Goal: Task Accomplishment & Management: Use online tool/utility

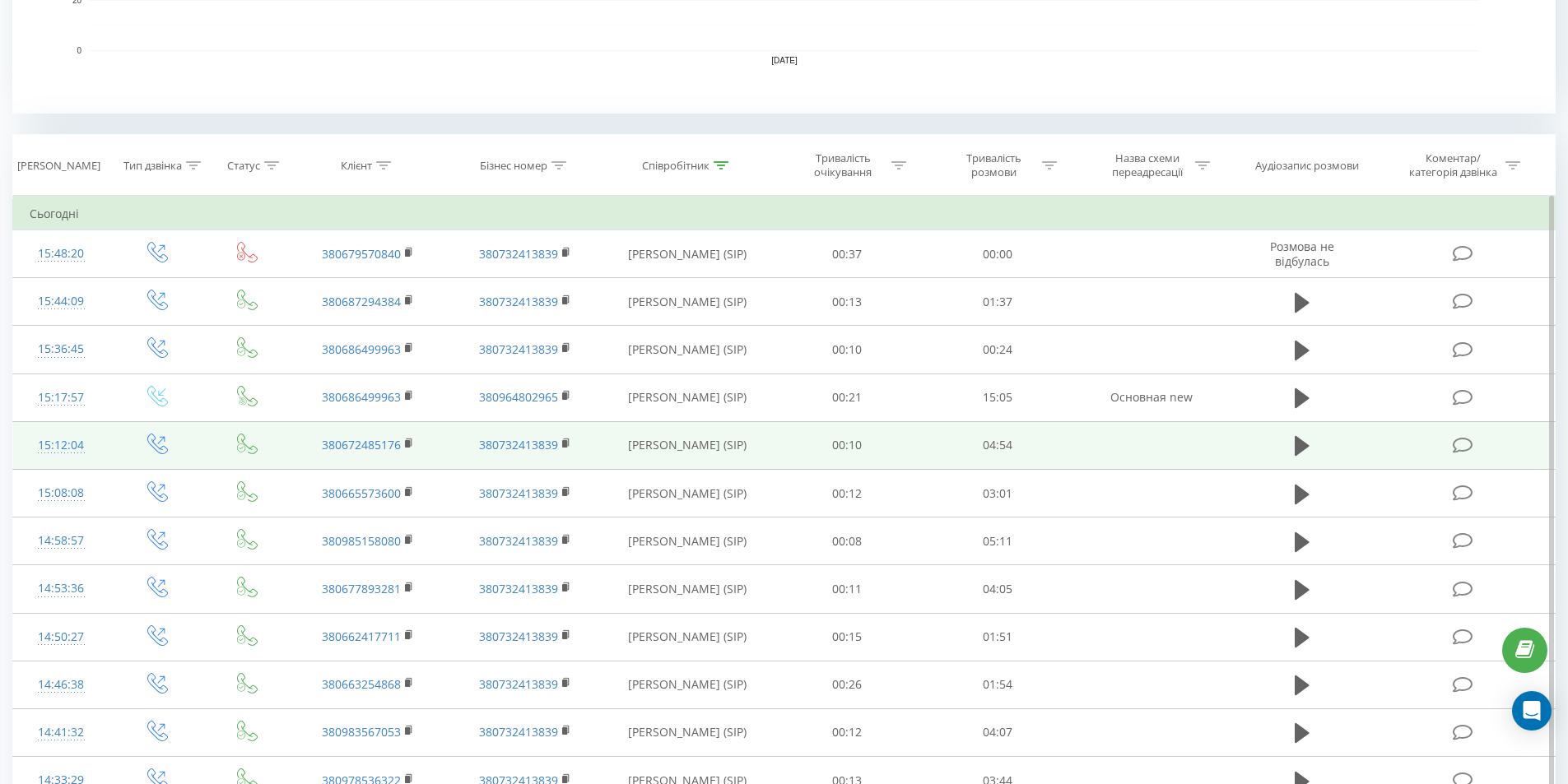
scroll to position [576, 0]
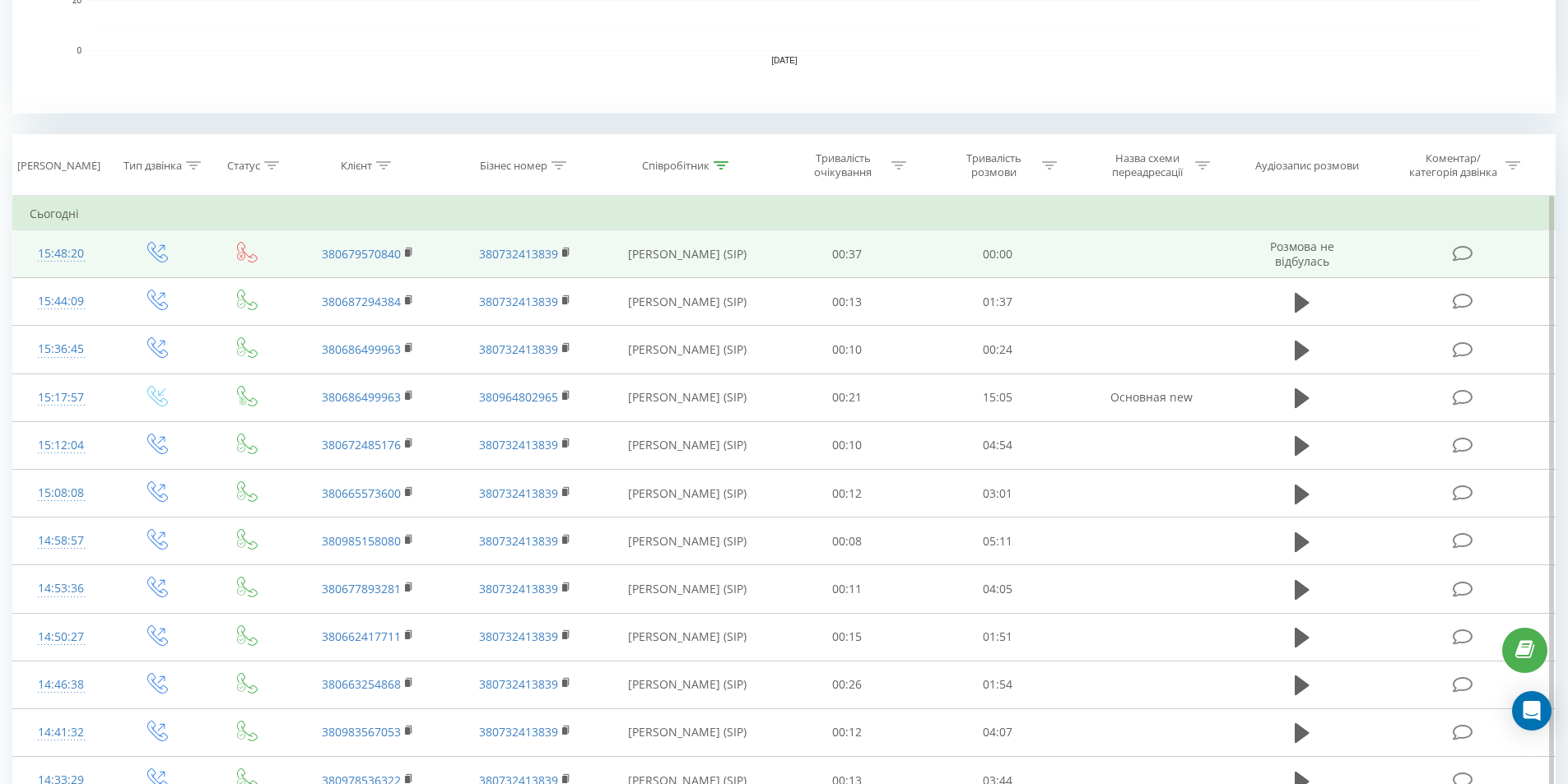
click at [706, 266] on td "[PERSON_NAME] (SIP)" at bounding box center [687, 255] width 168 height 48
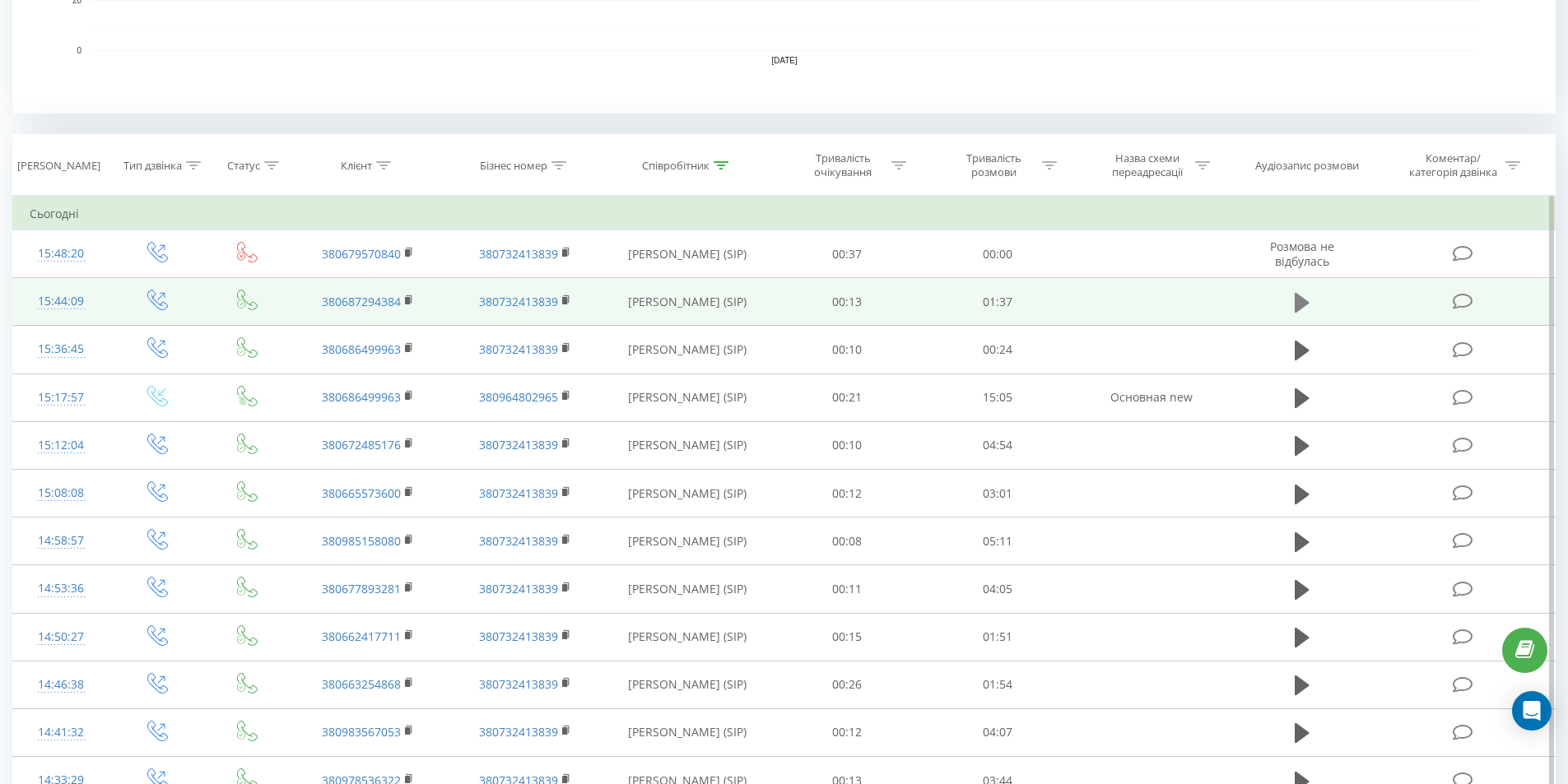
click at [1304, 295] on icon at bounding box center [1302, 303] width 15 height 23
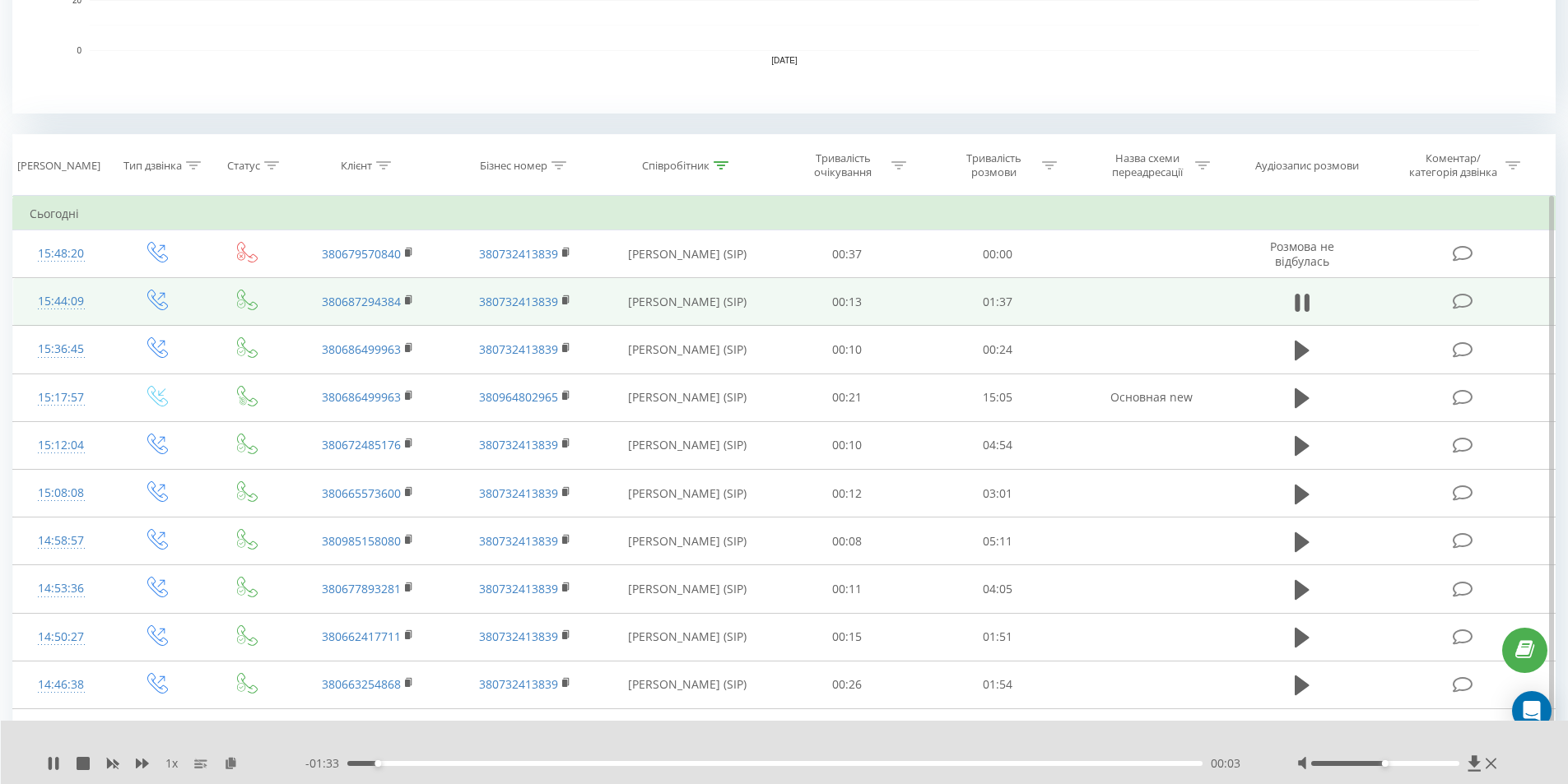
click at [46, 756] on div "1 x - 01:33 00:03 00:03" at bounding box center [784, 752] width 1568 height 63
click at [228, 764] on icon at bounding box center [231, 762] width 14 height 12
click at [49, 759] on icon at bounding box center [51, 763] width 4 height 13
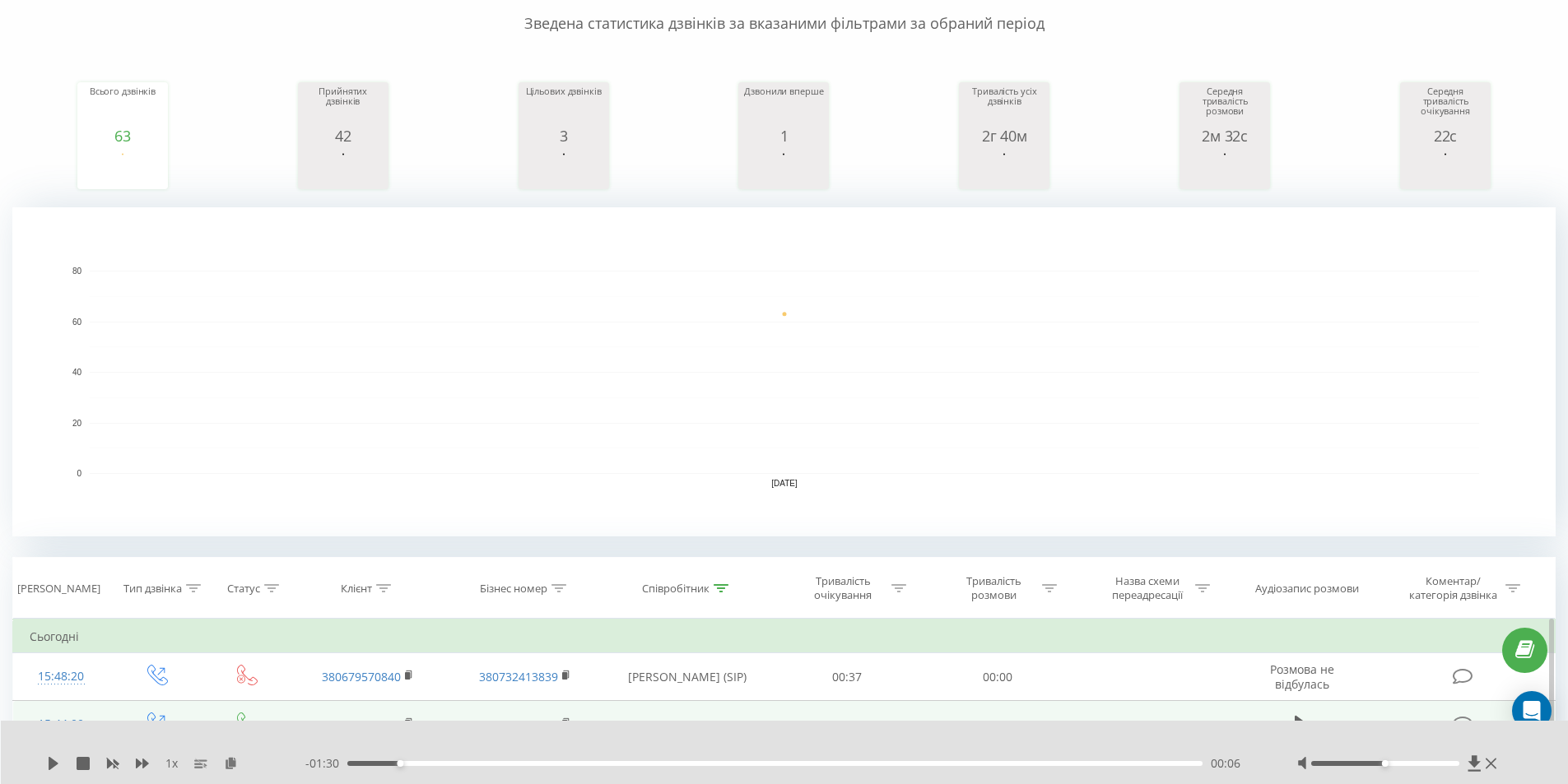
scroll to position [494, 0]
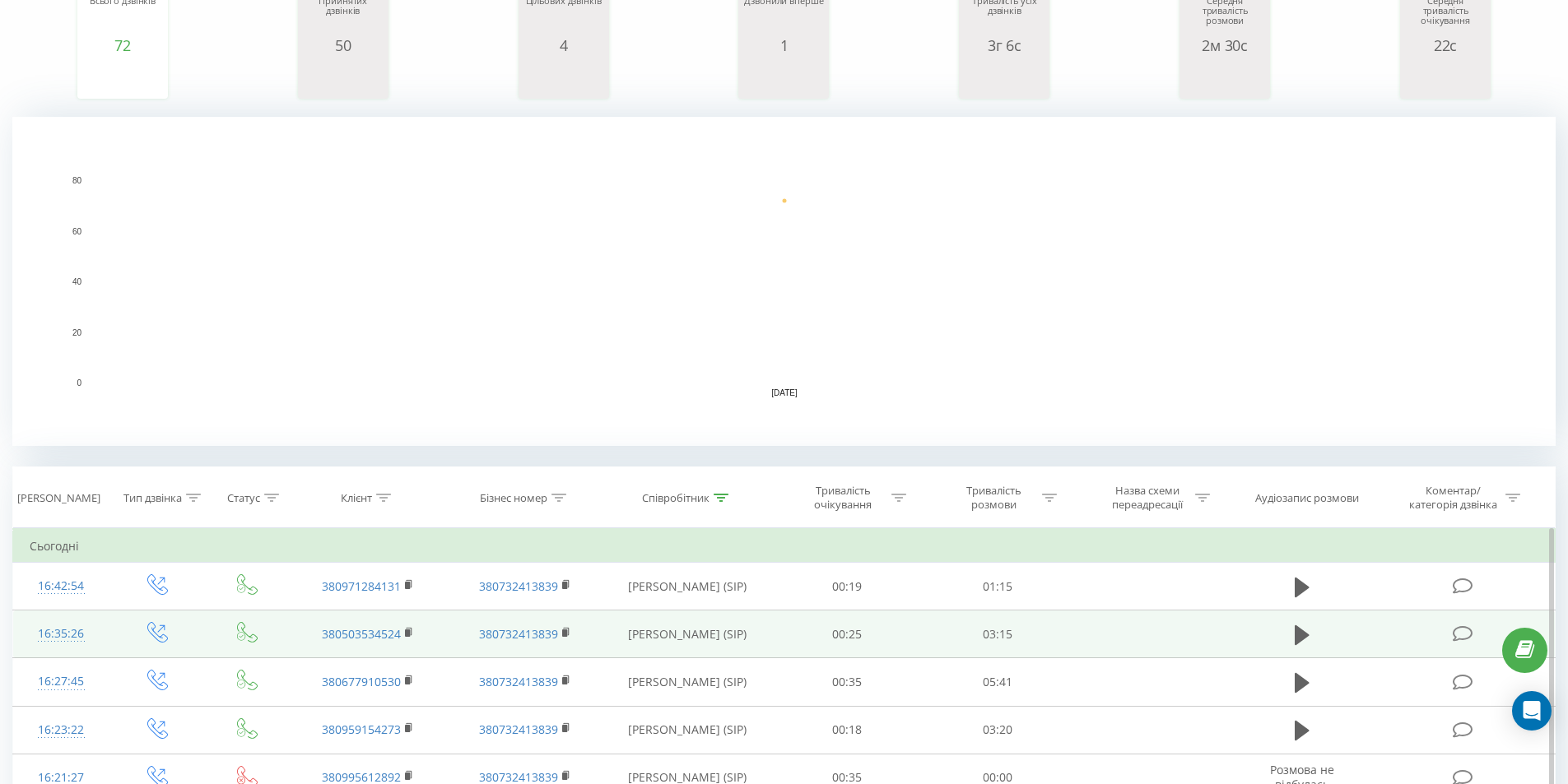
scroll to position [329, 0]
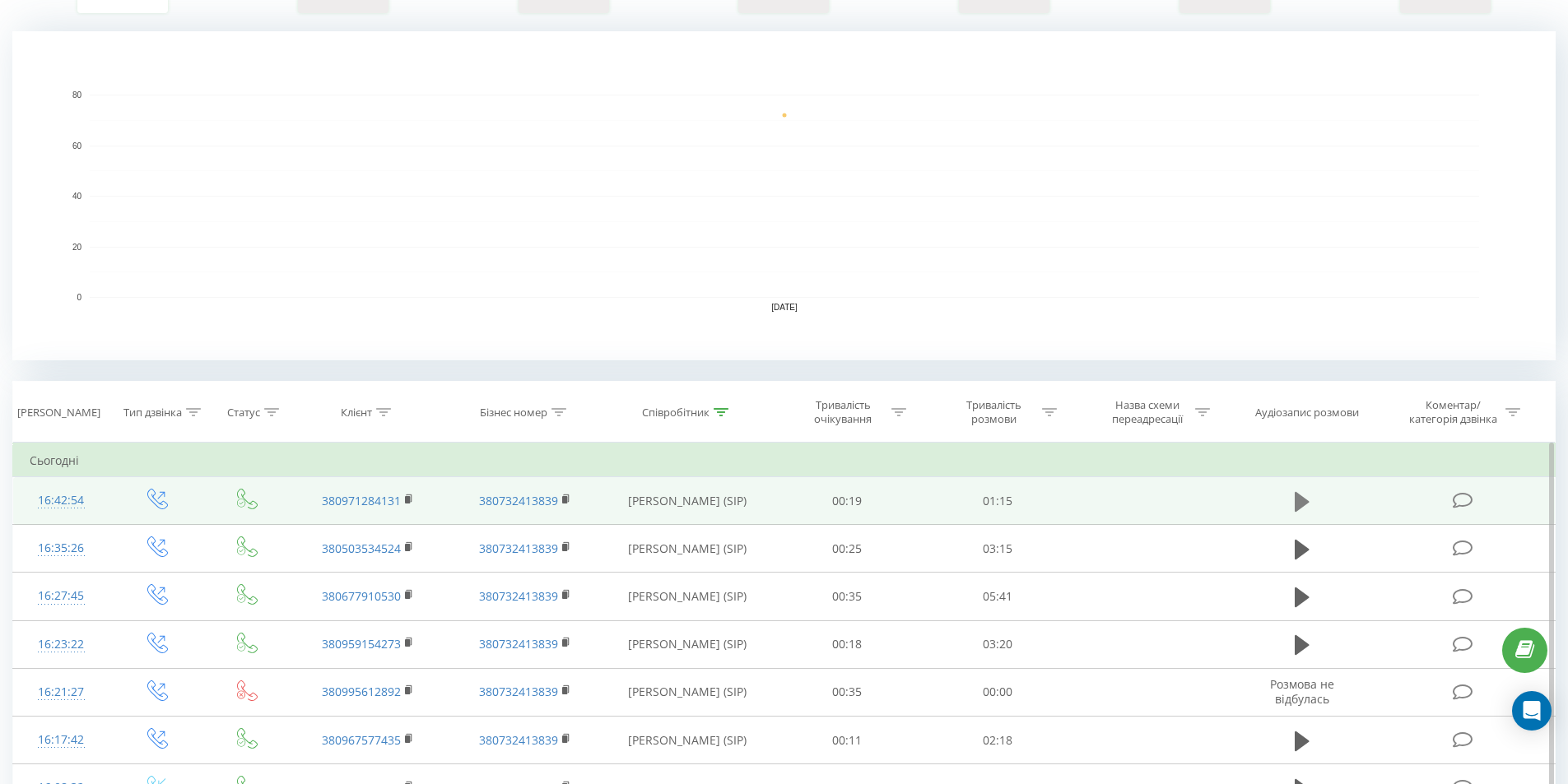
click at [1302, 497] on icon at bounding box center [1302, 501] width 15 height 20
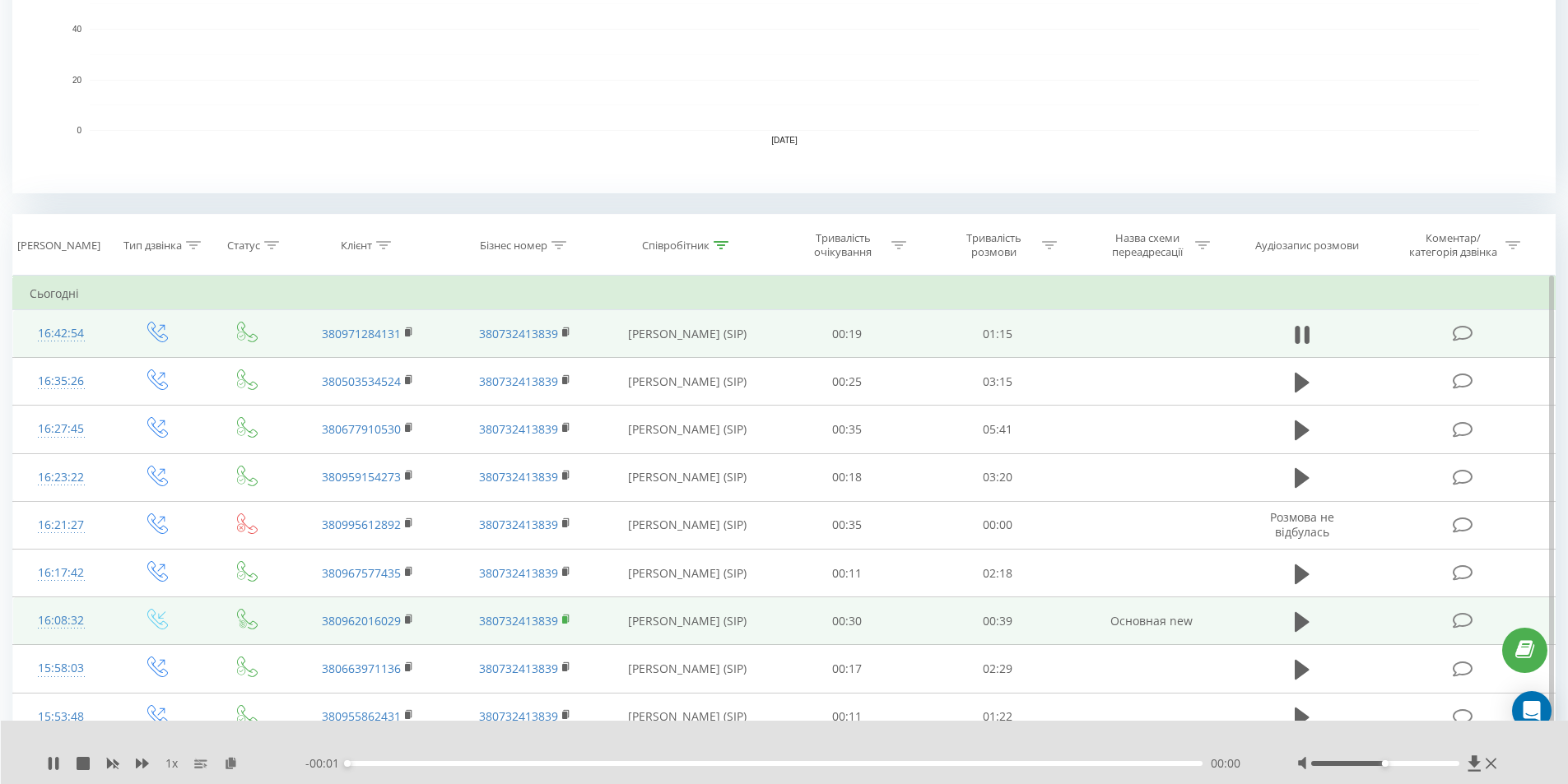
scroll to position [576, 0]
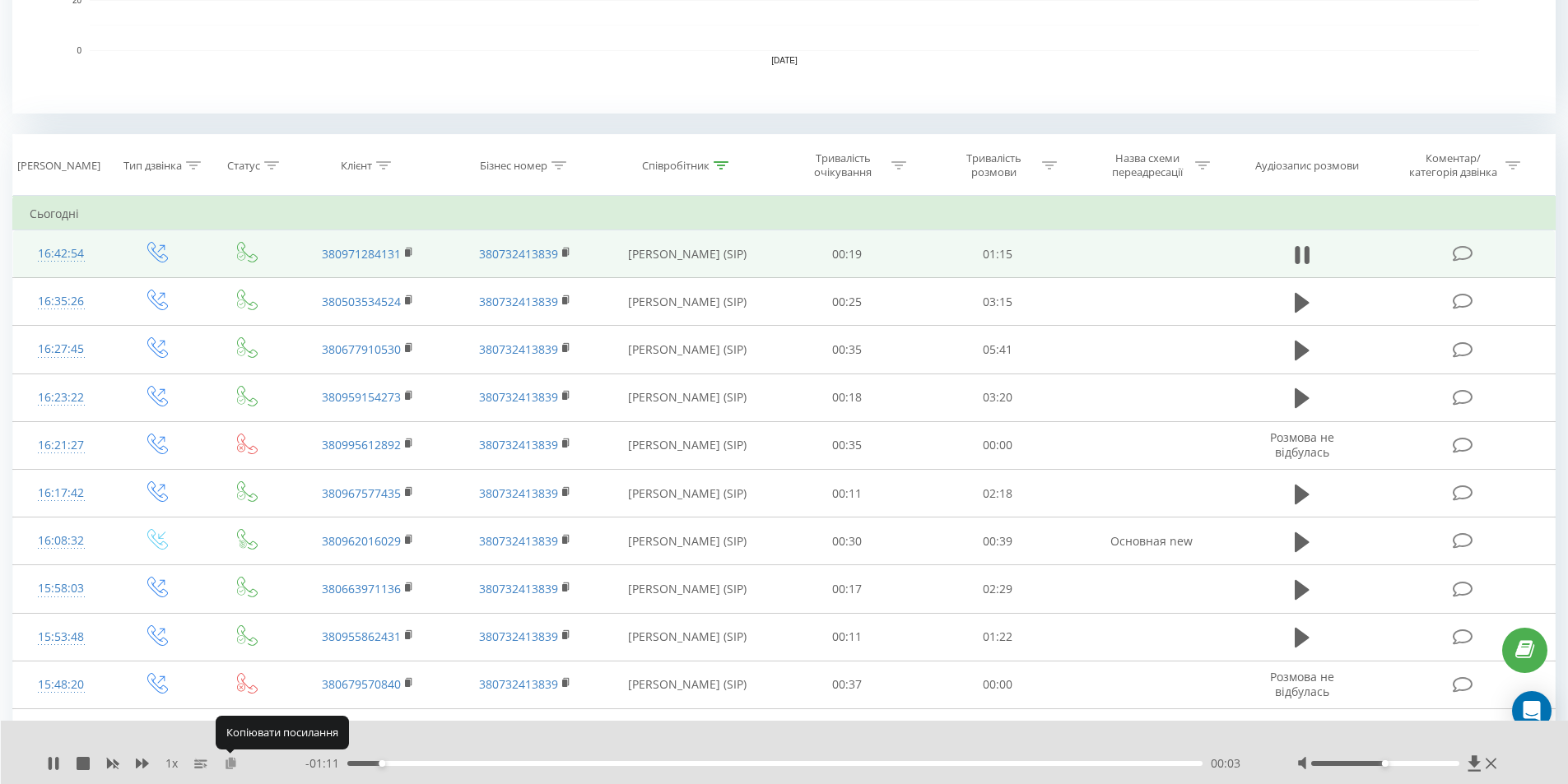
click at [231, 761] on icon at bounding box center [231, 762] width 14 height 12
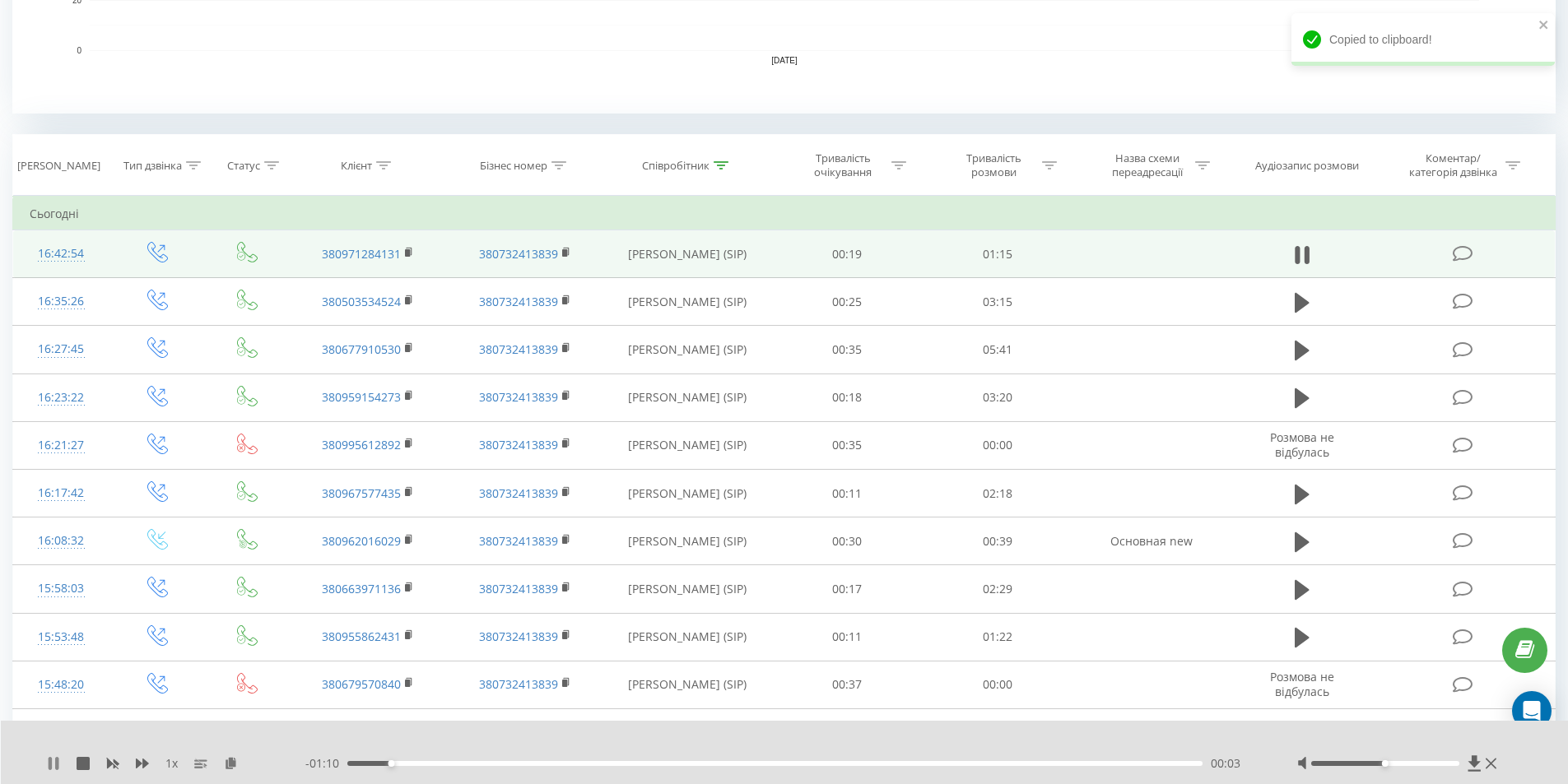
click at [53, 756] on icon at bounding box center [53, 763] width 13 height 13
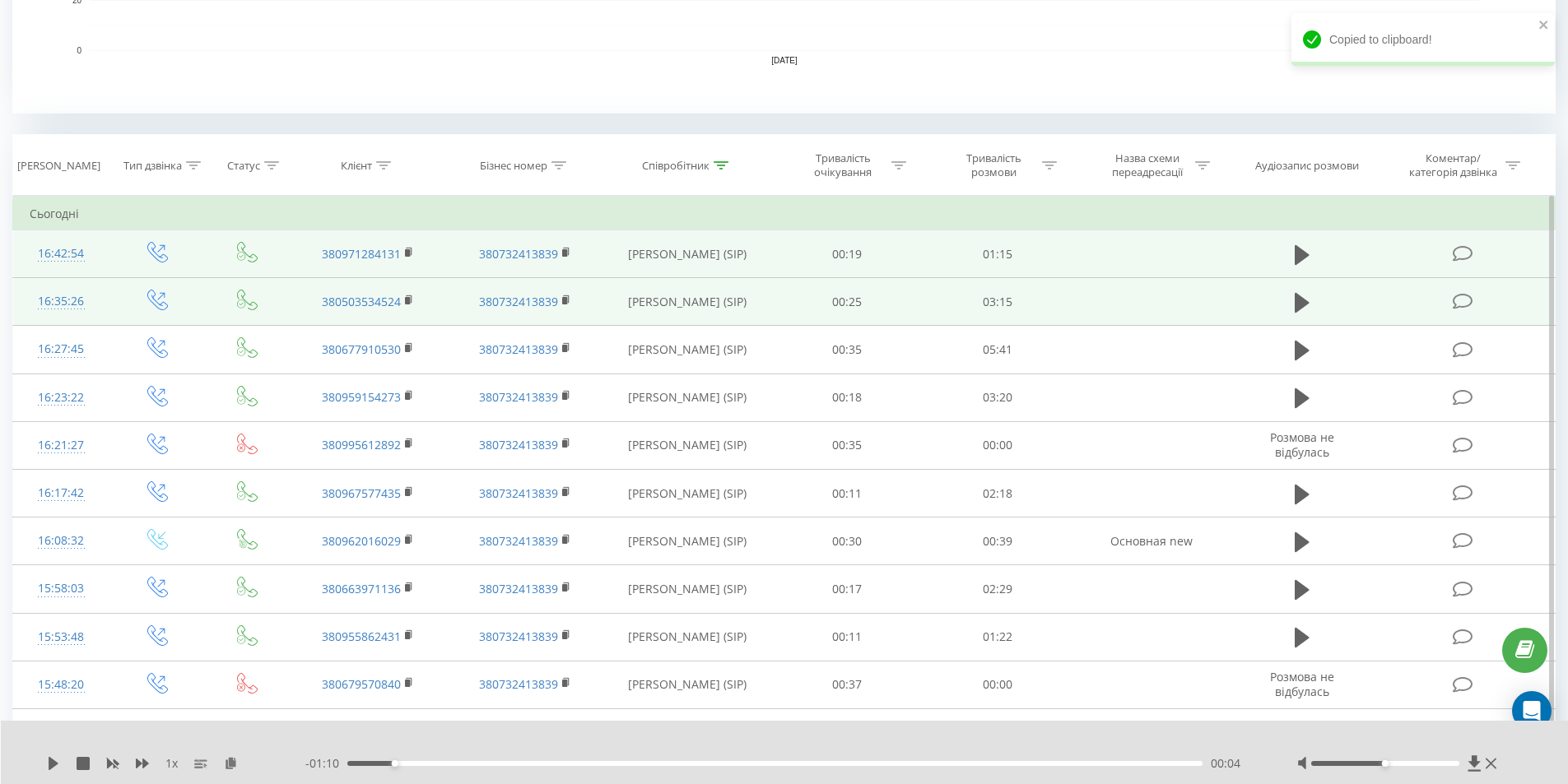
scroll to position [82, 0]
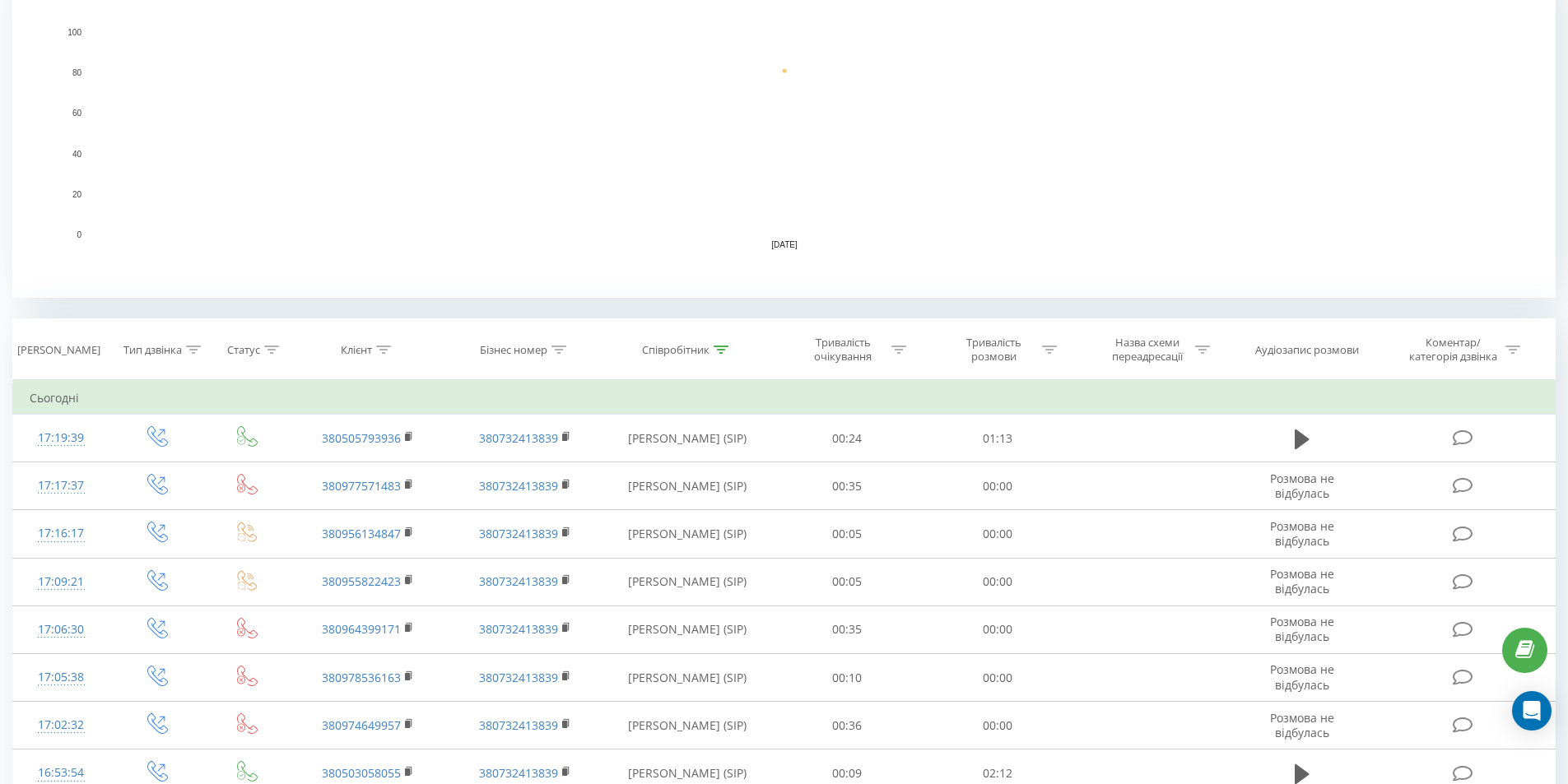
scroll to position [411, 0]
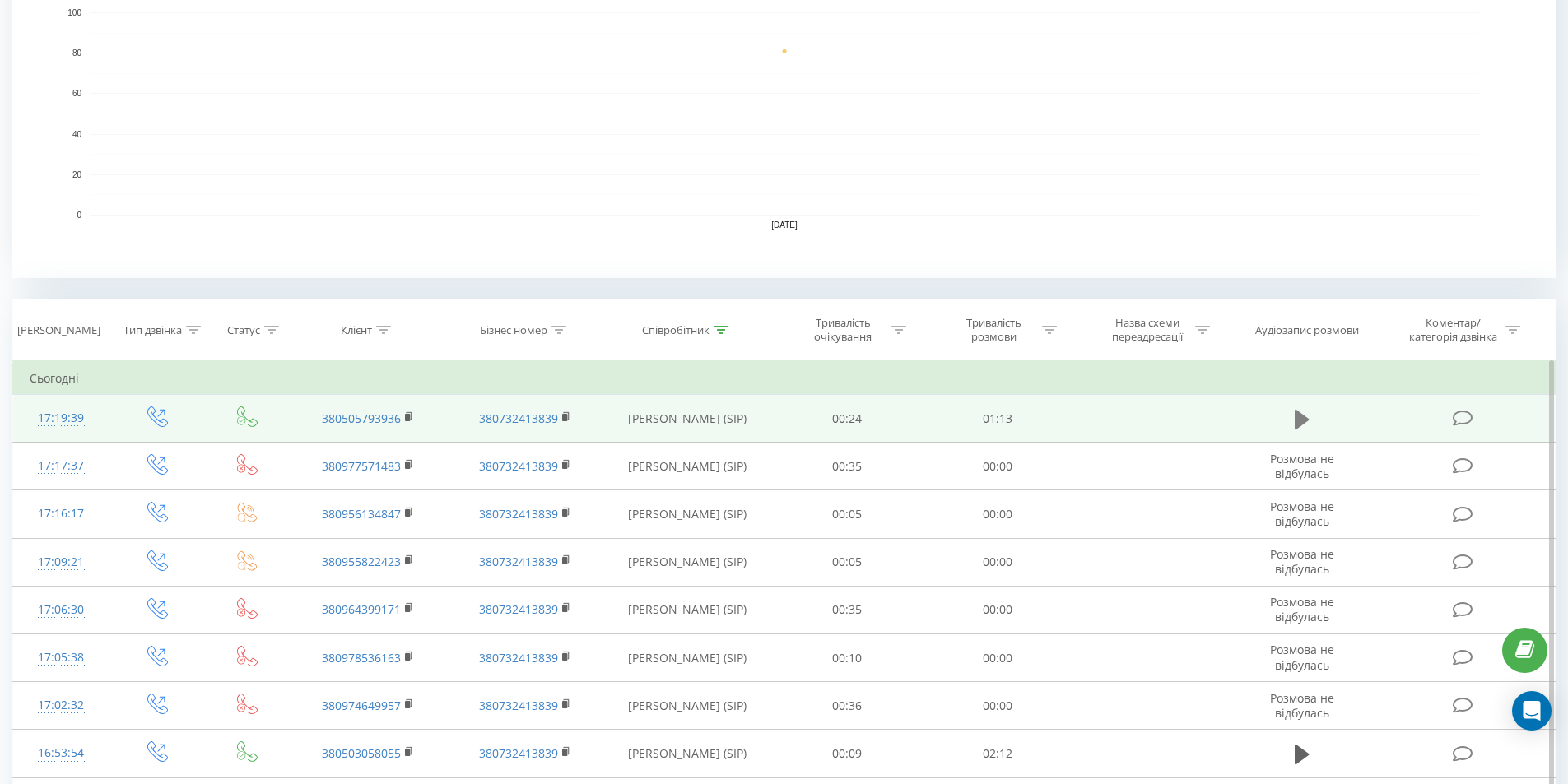
click at [1290, 416] on button at bounding box center [1302, 420] width 25 height 25
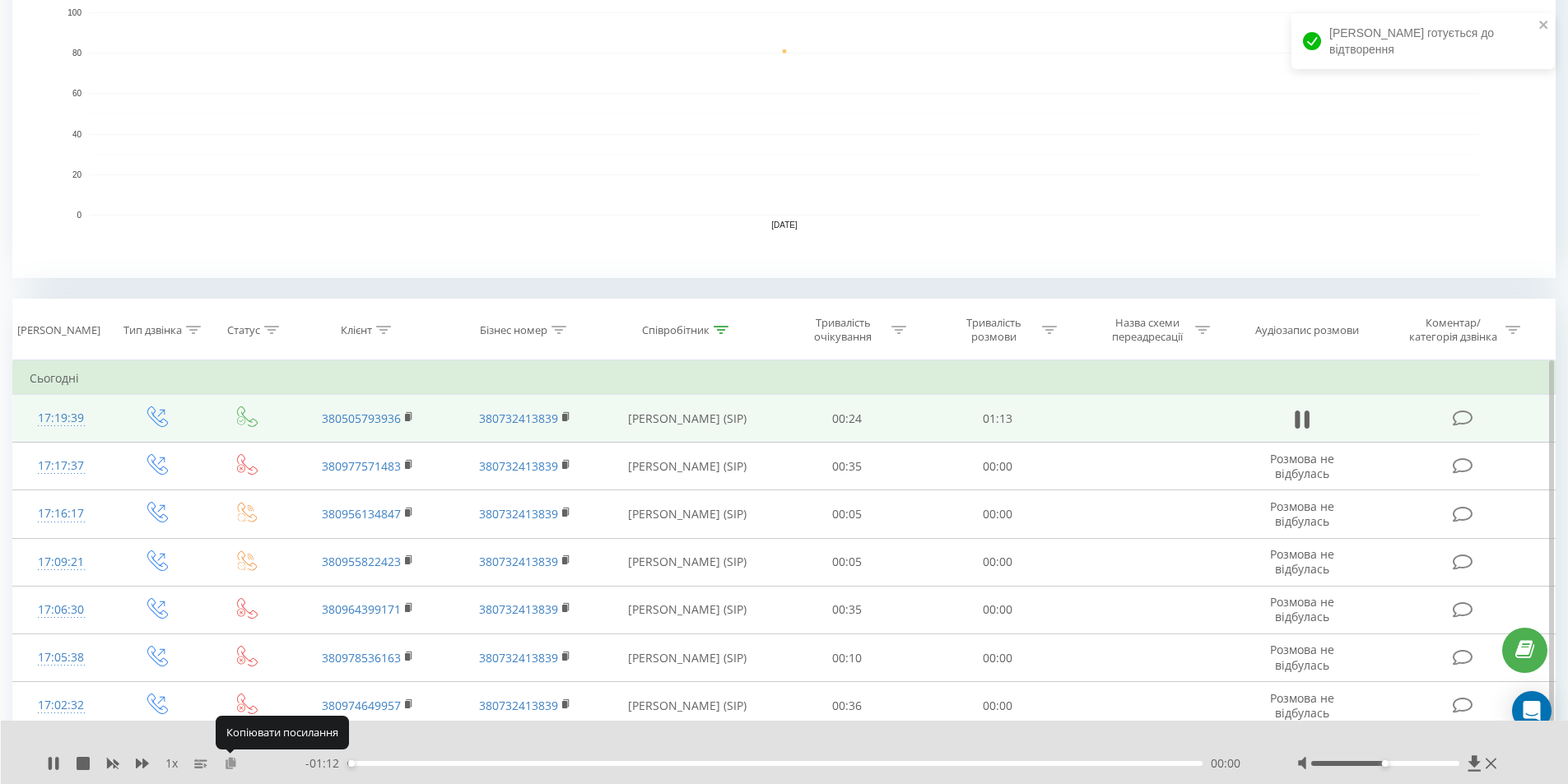
click at [227, 758] on icon at bounding box center [231, 762] width 14 height 12
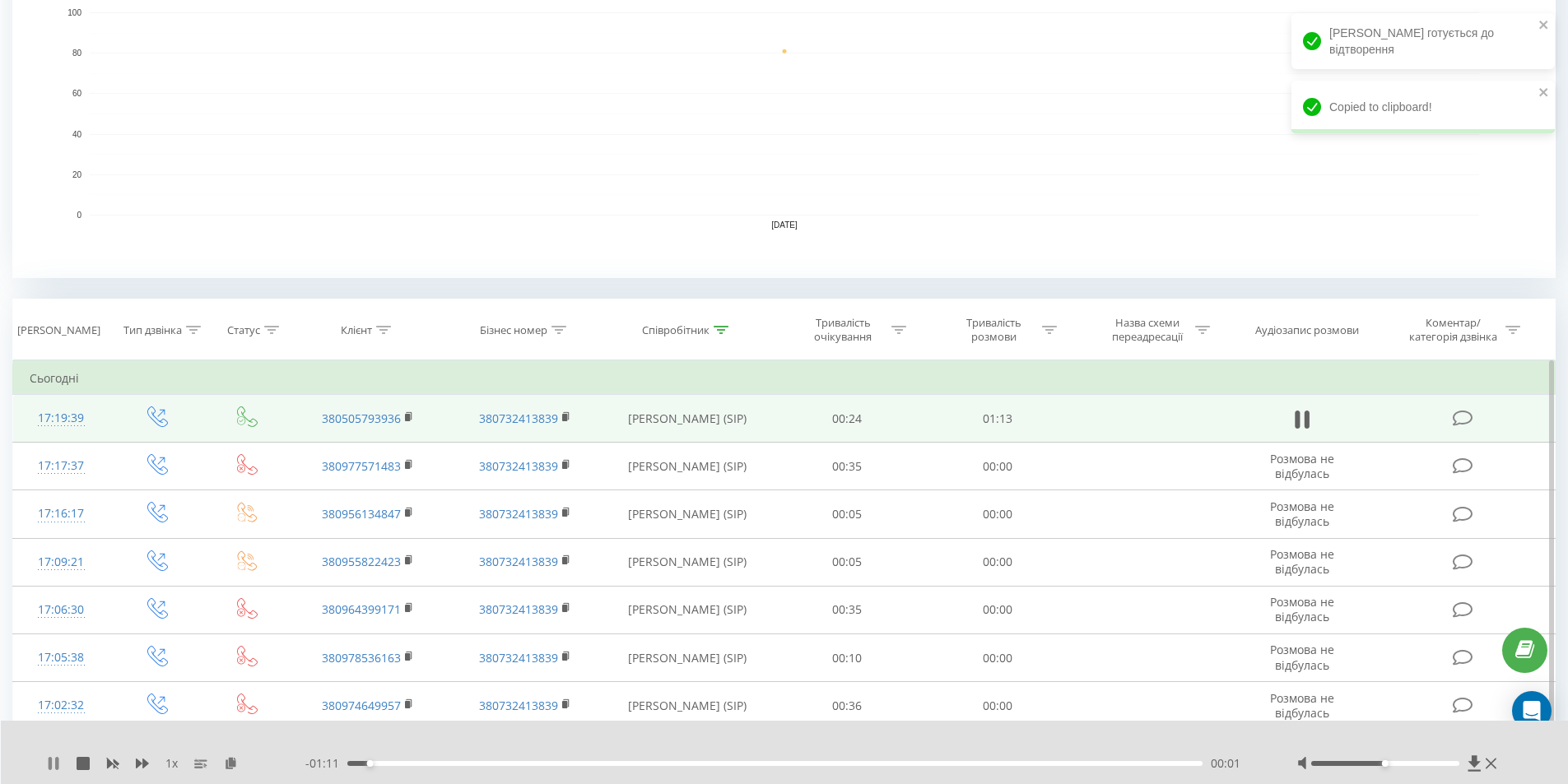
click at [48, 763] on icon at bounding box center [53, 763] width 13 height 13
click at [233, 763] on icon at bounding box center [231, 762] width 14 height 12
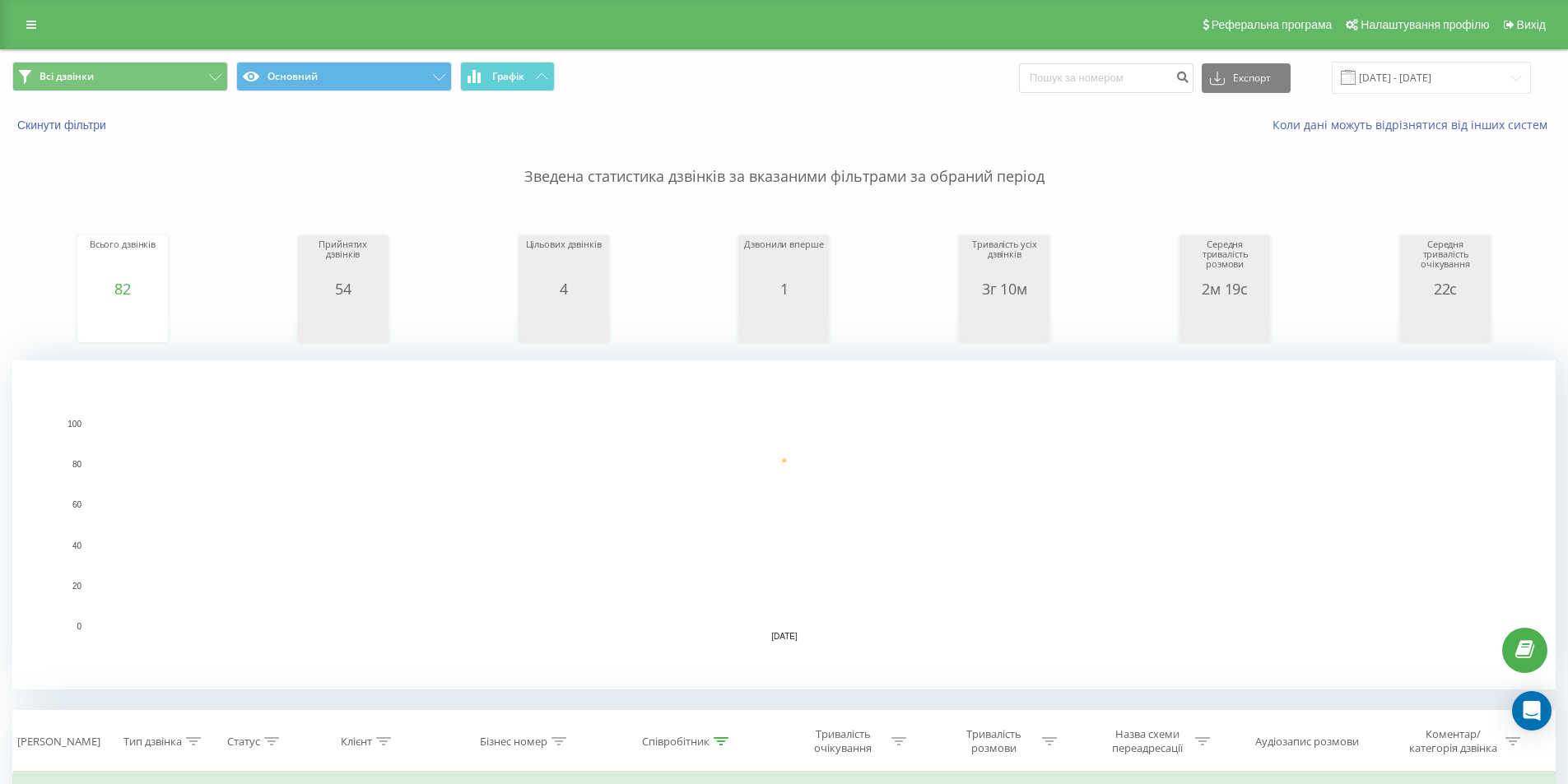
scroll to position [658, 0]
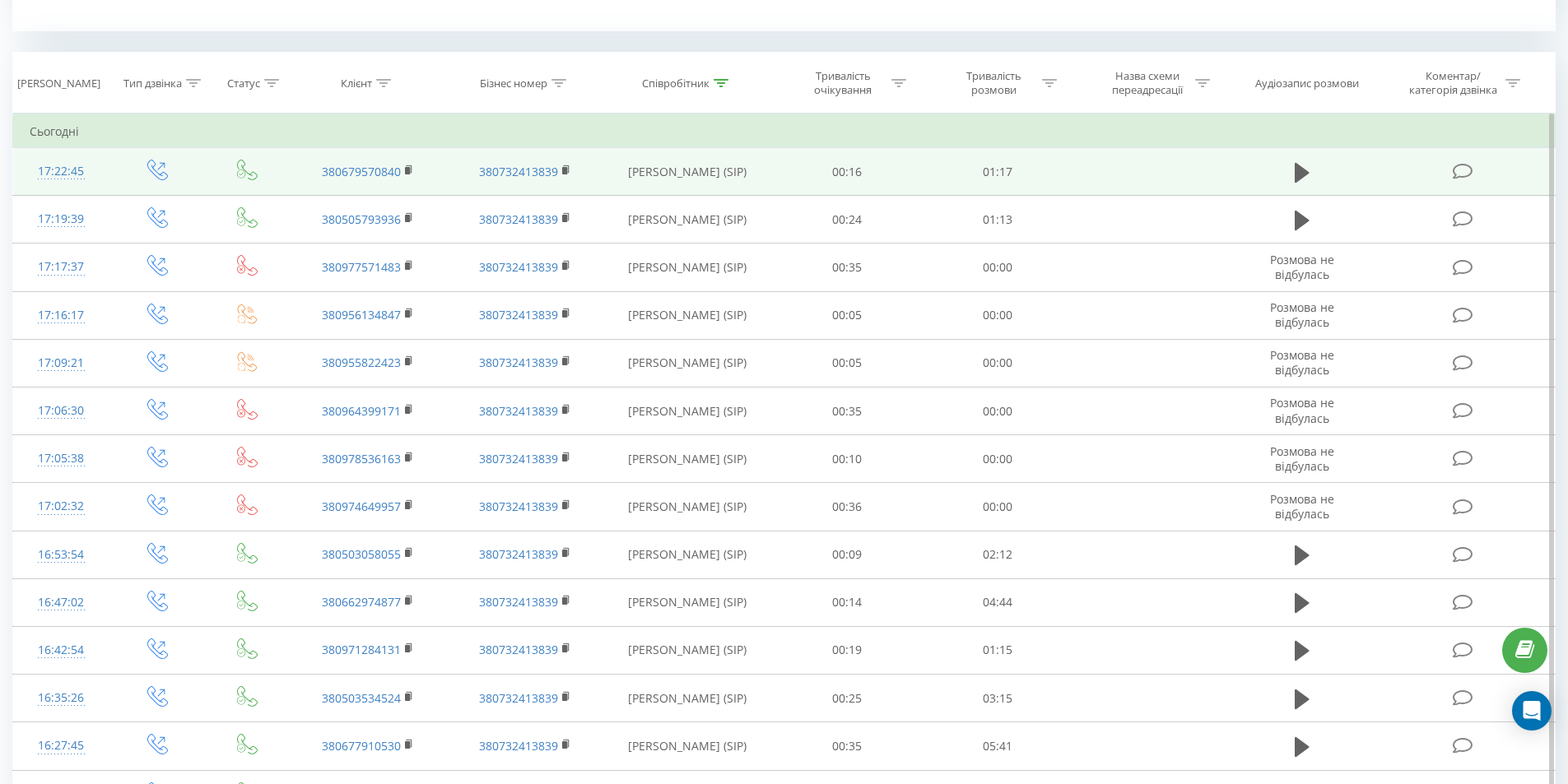
click at [1179, 173] on td at bounding box center [1150, 172] width 157 height 48
click at [1299, 167] on icon at bounding box center [1302, 172] width 15 height 20
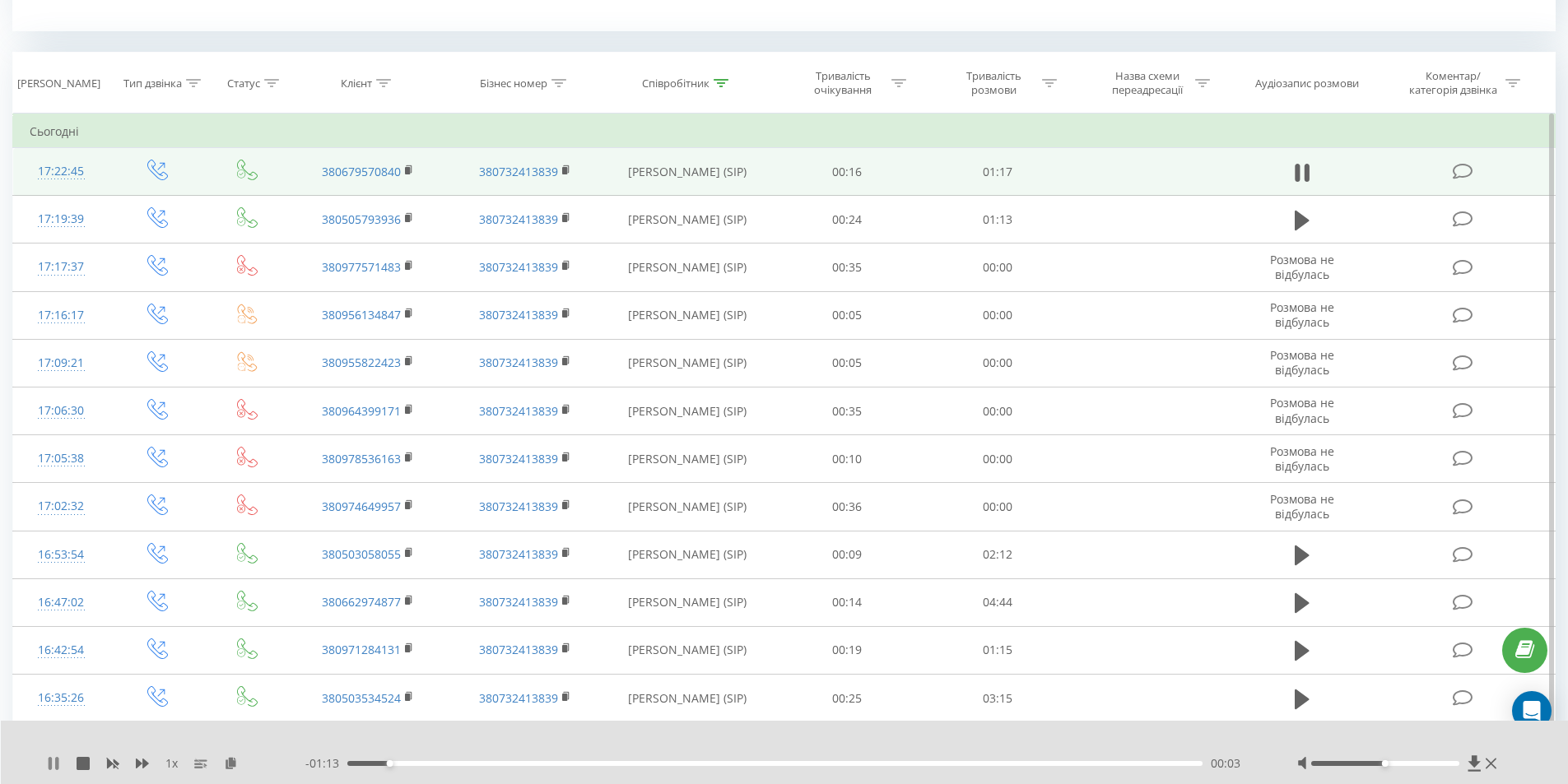
click at [53, 759] on icon at bounding box center [53, 763] width 13 height 13
click at [225, 762] on icon at bounding box center [231, 762] width 14 height 12
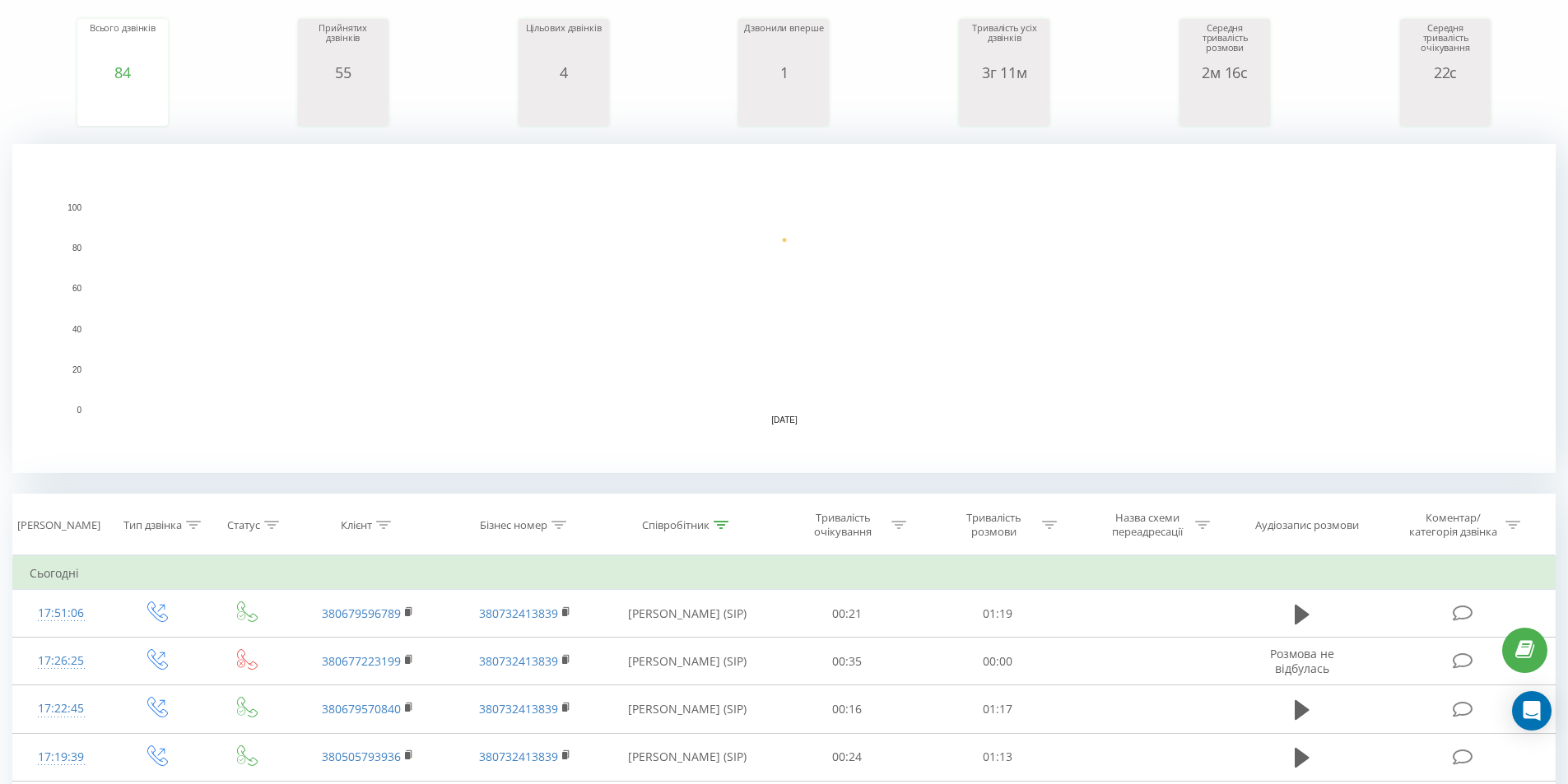
scroll to position [329, 0]
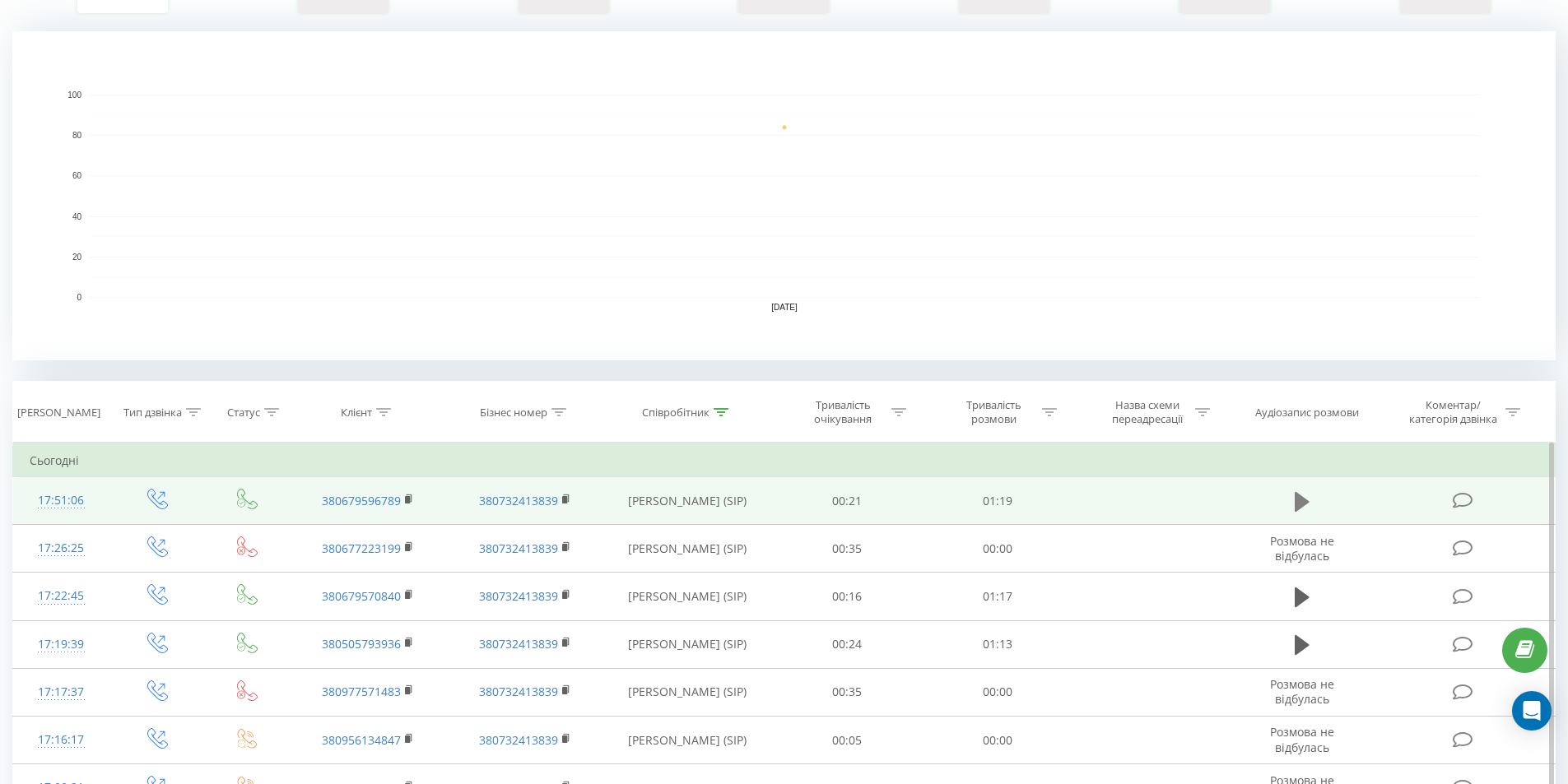
click at [1300, 504] on icon at bounding box center [1302, 501] width 15 height 20
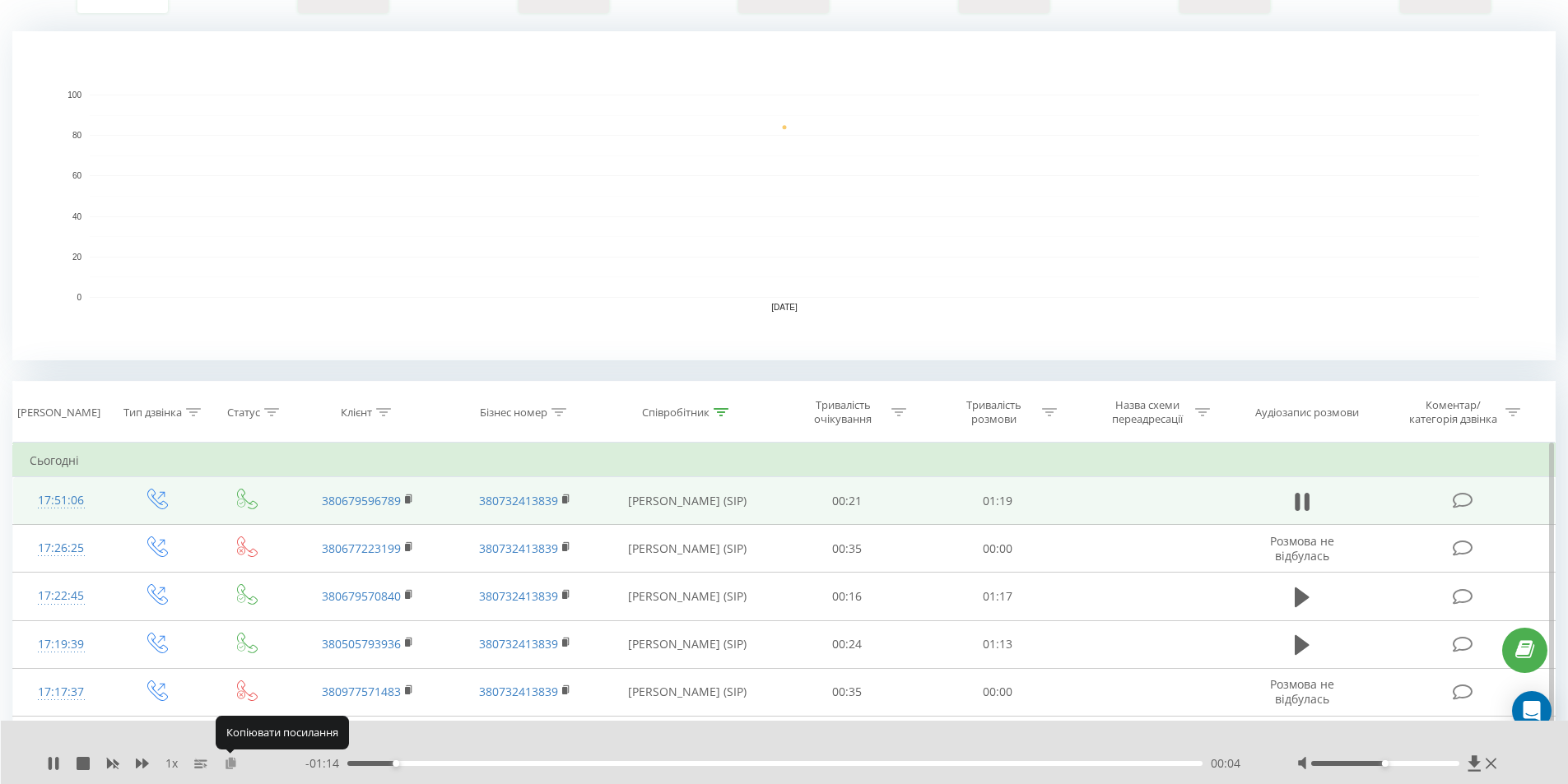
click at [228, 764] on icon at bounding box center [231, 762] width 14 height 12
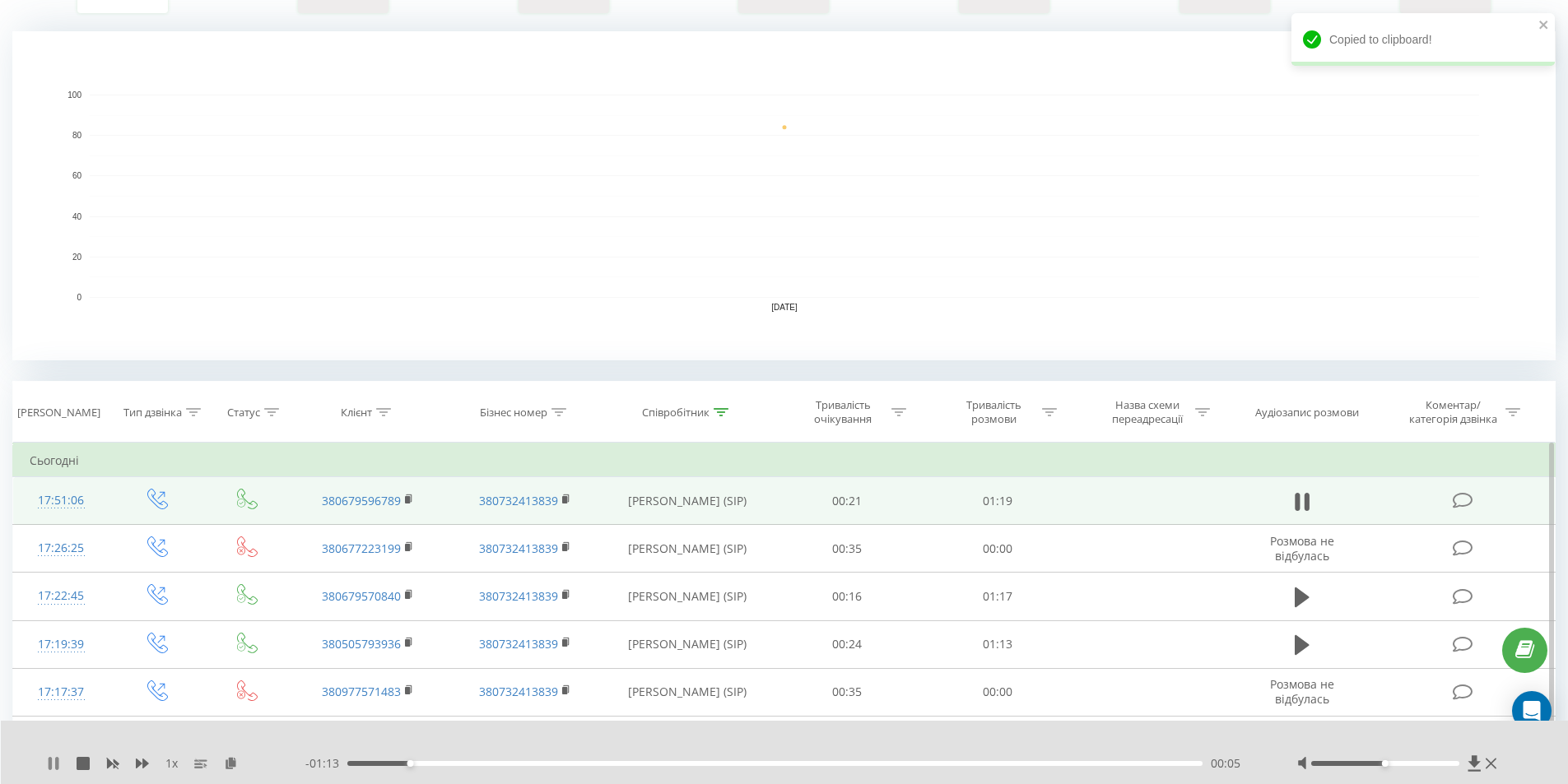
click at [57, 758] on icon at bounding box center [57, 763] width 4 height 13
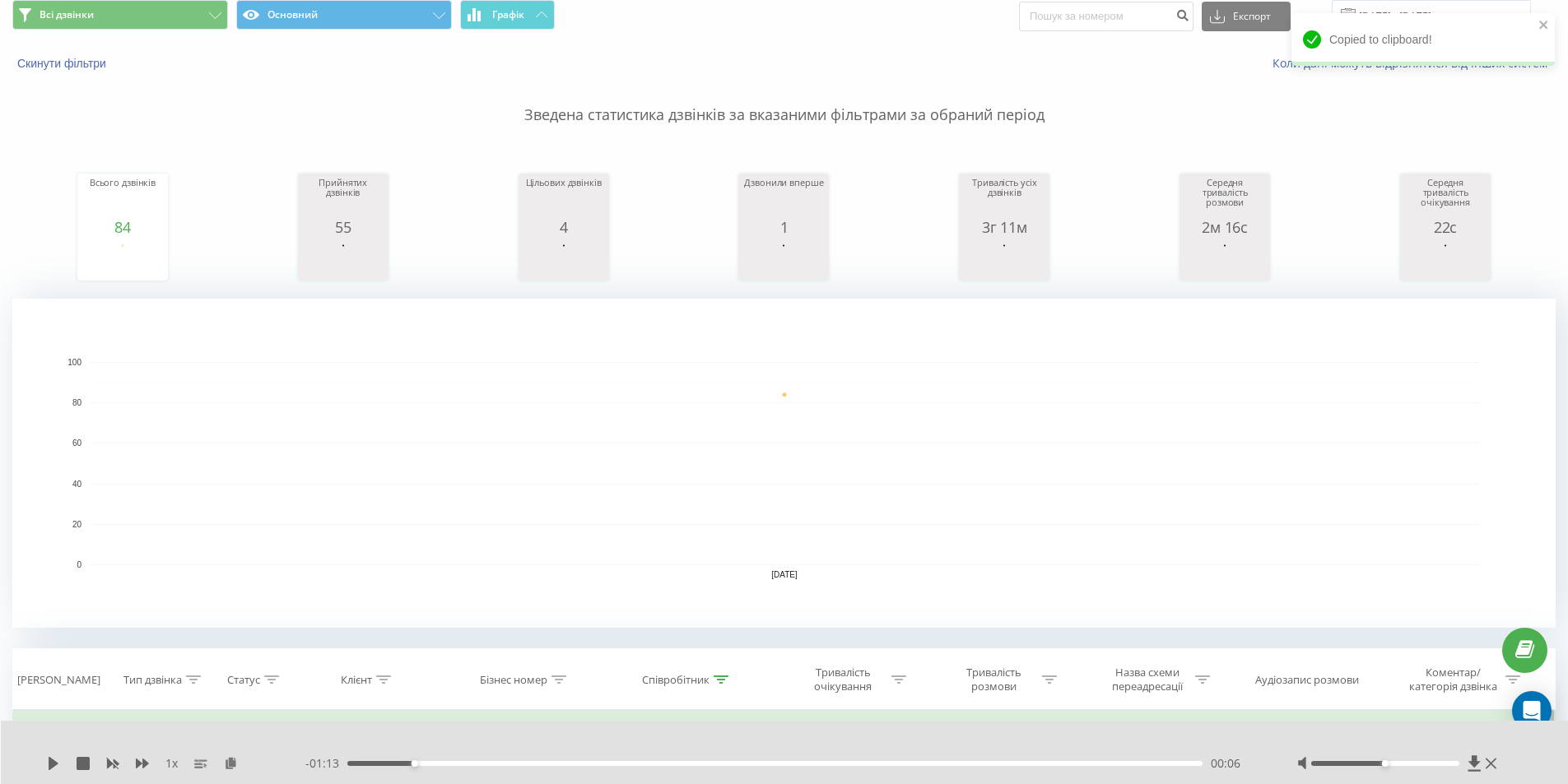
scroll to position [0, 0]
